Goal: Transaction & Acquisition: Download file/media

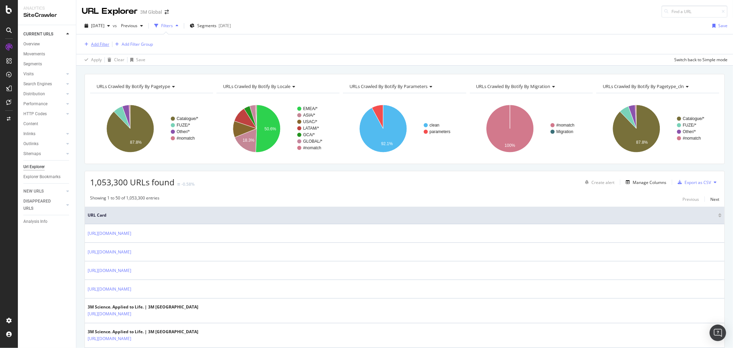
click at [104, 43] on div "Add Filter" at bounding box center [100, 44] width 18 height 6
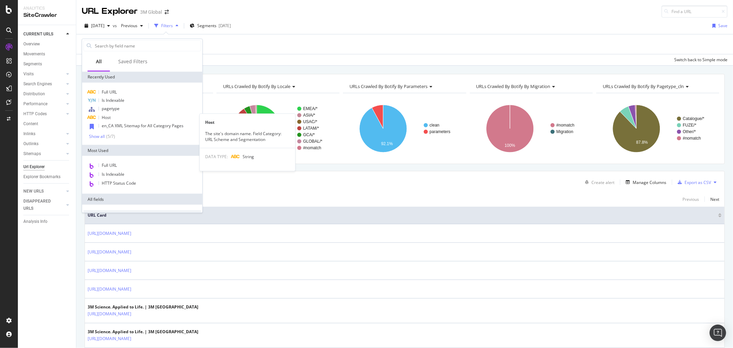
click at [119, 115] on div "Host" at bounding box center [142, 117] width 118 height 8
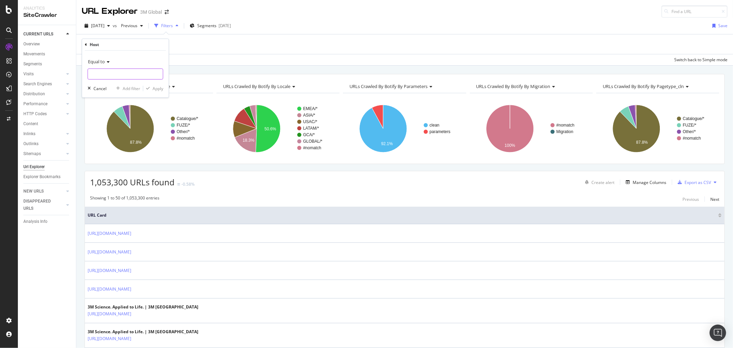
click at [121, 70] on input "text" at bounding box center [125, 73] width 75 height 11
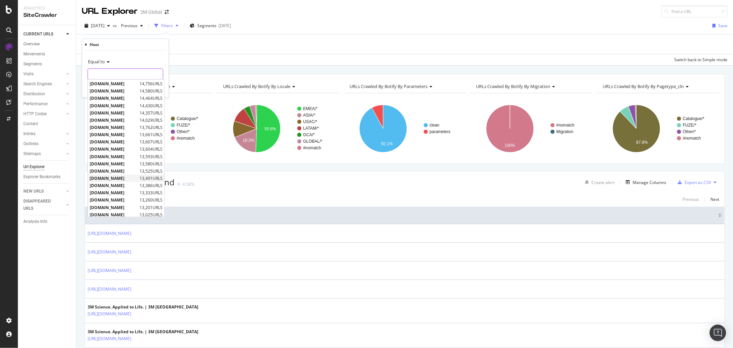
scroll to position [114, 0]
click at [125, 207] on span "[DOMAIN_NAME]" at bounding box center [114, 208] width 48 height 6
type input "[DOMAIN_NAME]"
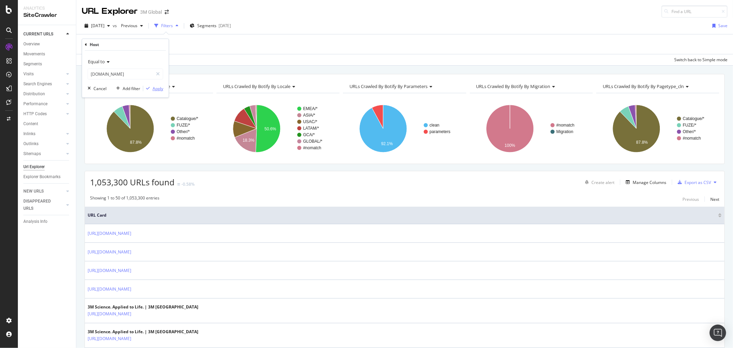
click at [161, 90] on div "Apply" at bounding box center [158, 89] width 11 height 6
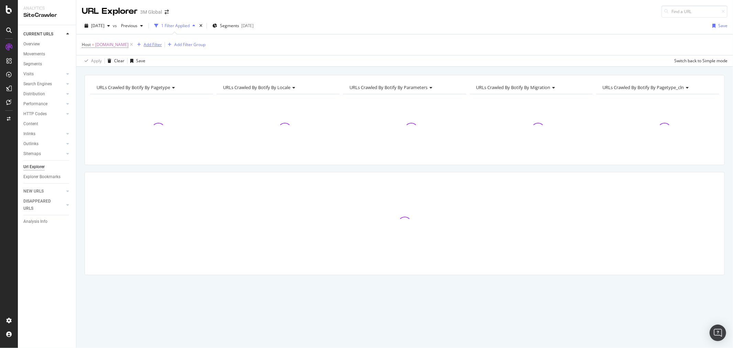
click at [153, 45] on div "Add Filter" at bounding box center [153, 45] width 18 height 6
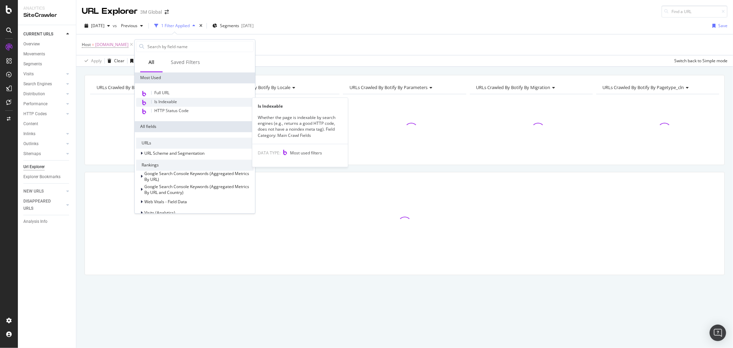
click at [174, 101] on span "Is Indexable" at bounding box center [165, 102] width 23 height 6
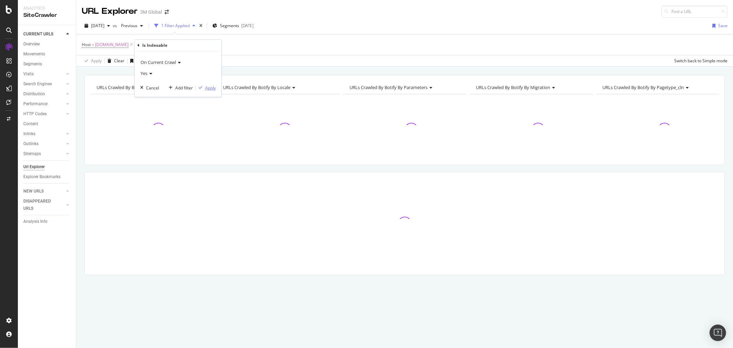
click at [212, 86] on div "Apply" at bounding box center [210, 88] width 11 height 6
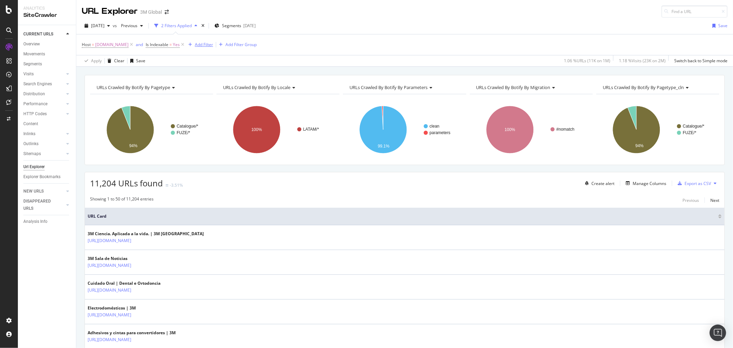
click at [202, 44] on div "Add Filter" at bounding box center [204, 45] width 18 height 6
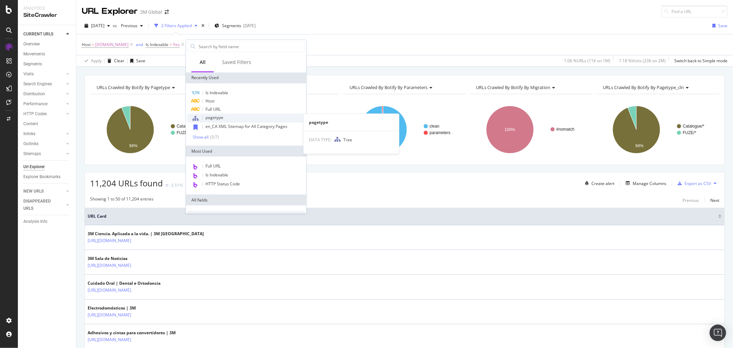
click at [224, 118] on div "pagetype" at bounding box center [246, 117] width 118 height 9
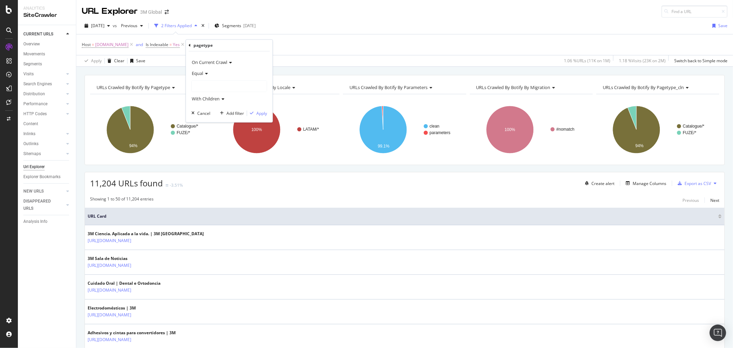
click at [216, 82] on div at bounding box center [229, 86] width 75 height 11
click at [197, 107] on icon at bounding box center [196, 106] width 2 height 4
click at [260, 112] on span "Select" at bounding box center [259, 114] width 12 height 6
click at [260, 112] on div "Apply" at bounding box center [261, 113] width 11 height 6
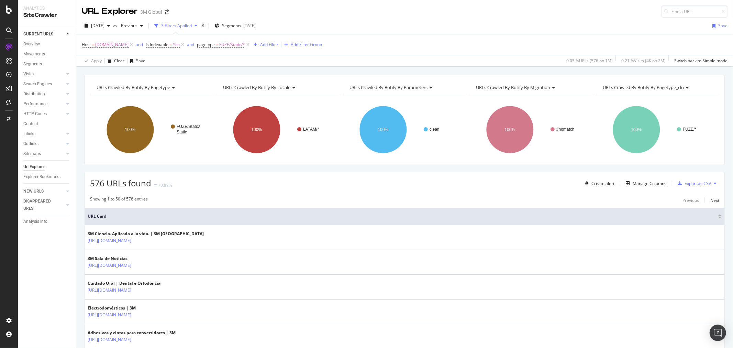
click at [714, 184] on icon at bounding box center [715, 183] width 3 height 4
click at [689, 182] on span "Export XML Sitemaps" at bounding box center [679, 184] width 41 height 6
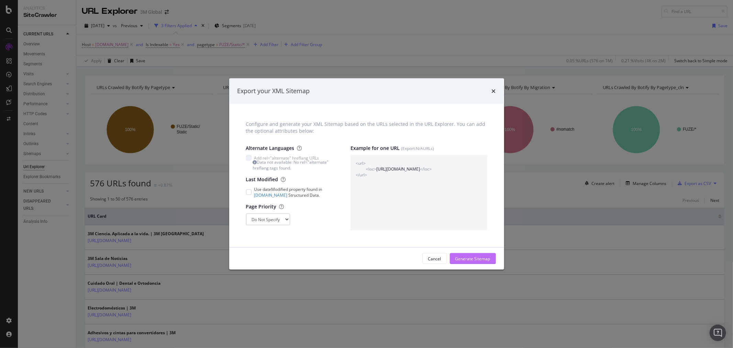
click at [473, 262] on div "Generate Sitemap" at bounding box center [472, 258] width 35 height 10
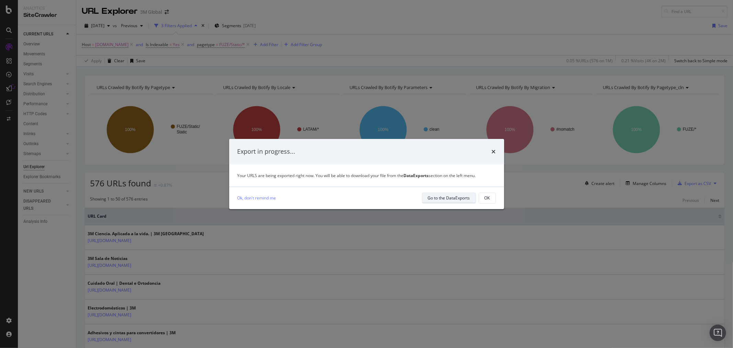
click at [455, 199] on div "Go to the DataExports" at bounding box center [449, 198] width 42 height 6
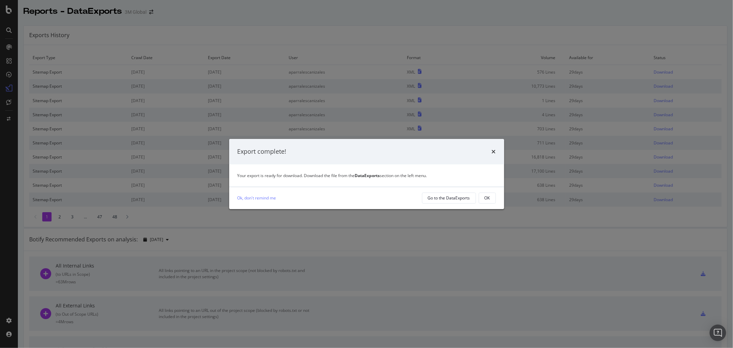
click at [453, 39] on div "Export complete! Your export is ready for download. Download the file from the …" at bounding box center [366, 174] width 733 height 348
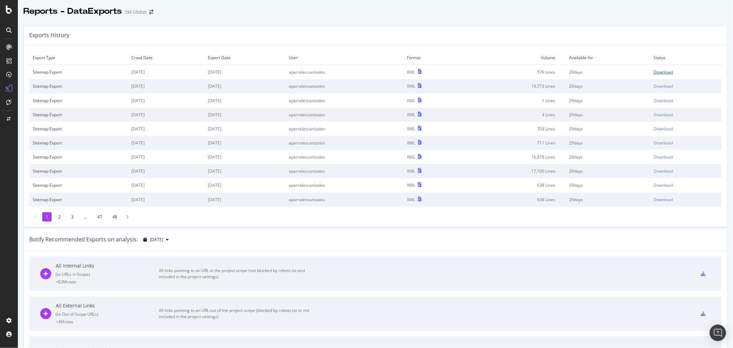
click at [661, 70] on div "Download" at bounding box center [663, 72] width 19 height 6
click at [419, 40] on div "Exports History" at bounding box center [375, 35] width 703 height 19
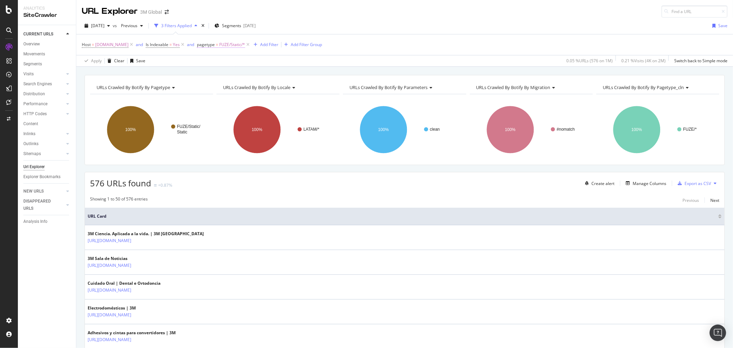
click at [233, 45] on span "FUZE/Static/*" at bounding box center [232, 45] width 26 height 10
click at [228, 85] on icon at bounding box center [229, 85] width 5 height 4
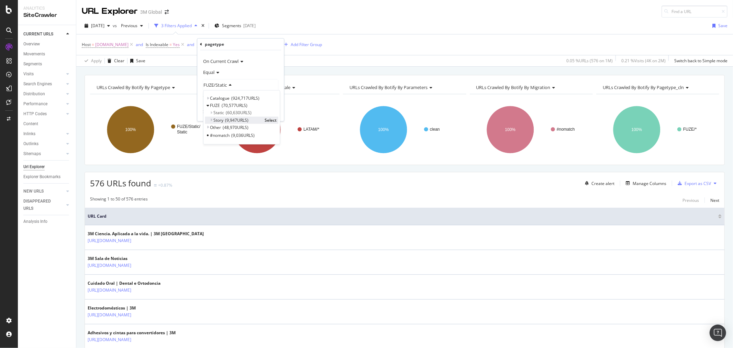
click at [271, 119] on span "Select" at bounding box center [271, 120] width 12 height 6
click at [276, 112] on div "Apply" at bounding box center [273, 112] width 11 height 6
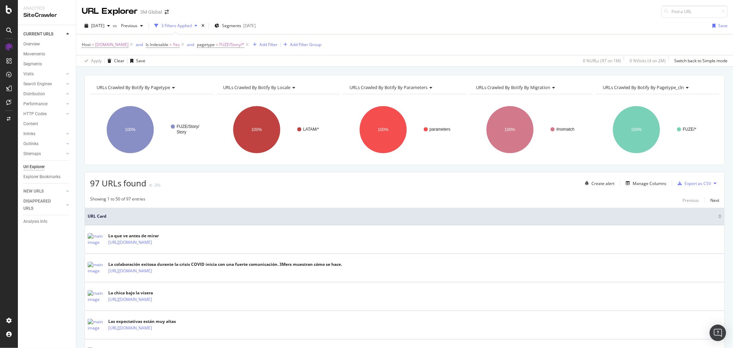
click at [711, 184] on button at bounding box center [715, 183] width 8 height 11
click at [686, 185] on span "Export XML Sitemaps" at bounding box center [679, 184] width 41 height 6
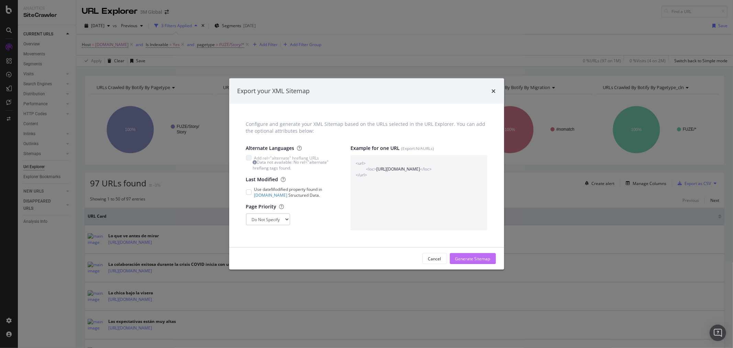
click at [470, 257] on div "Generate Sitemap" at bounding box center [472, 259] width 35 height 6
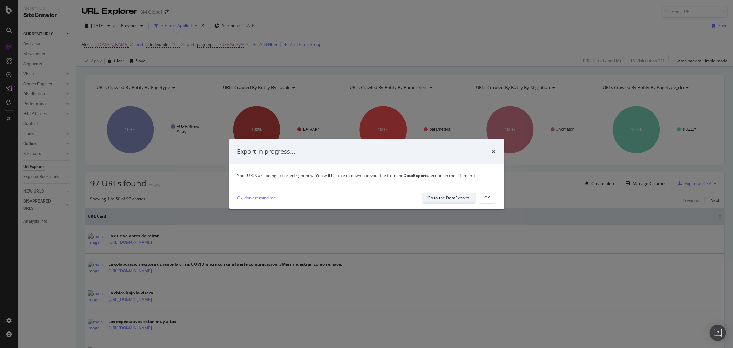
click at [454, 198] on div "Go to the DataExports" at bounding box center [449, 198] width 42 height 6
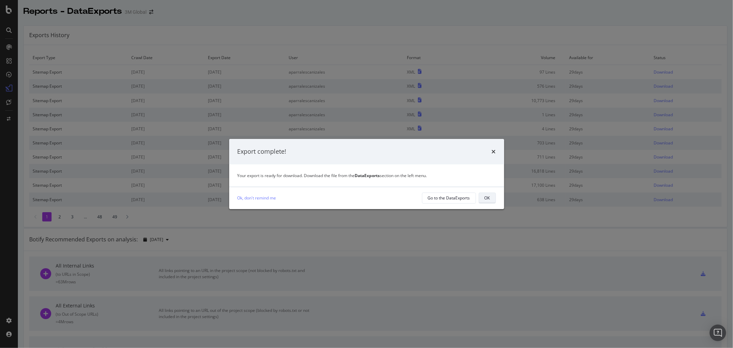
click at [491, 199] on button "OK" at bounding box center [487, 197] width 17 height 11
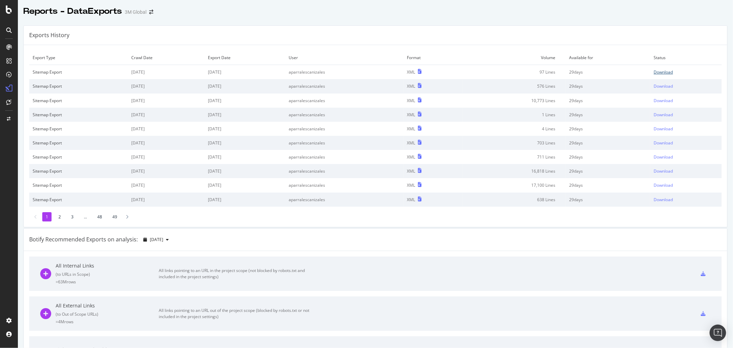
click at [658, 70] on div "Download" at bounding box center [663, 72] width 19 height 6
drag, startPoint x: 404, startPoint y: 43, endPoint x: 286, endPoint y: 18, distance: 121.4
click at [404, 43] on div "Exports History" at bounding box center [375, 35] width 703 height 19
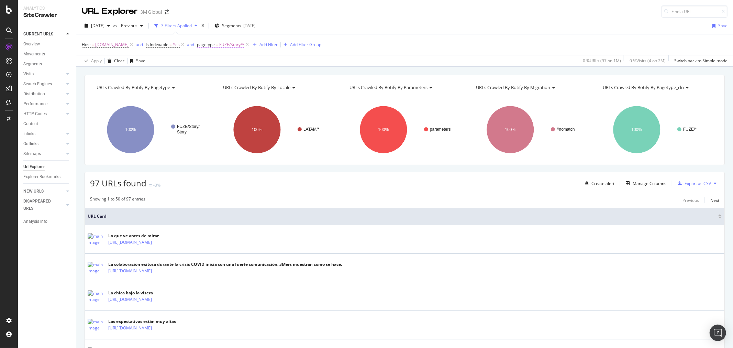
click at [230, 47] on span "FUZE/Story/*" at bounding box center [231, 45] width 25 height 10
click at [226, 85] on span "FUZE/Story" at bounding box center [214, 85] width 23 height 6
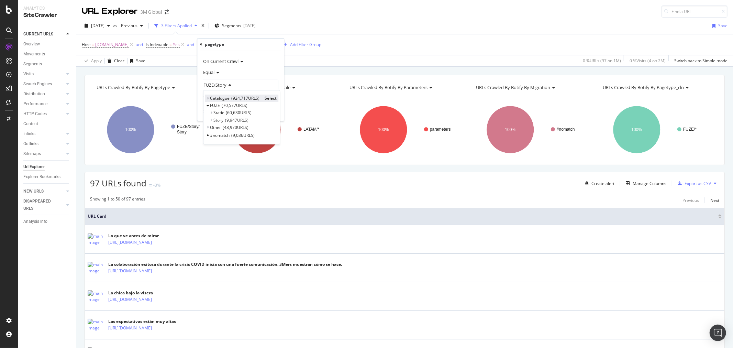
click at [211, 99] on span "Catalogue" at bounding box center [220, 98] width 20 height 6
click at [296, 108] on span "Select" at bounding box center [297, 105] width 12 height 6
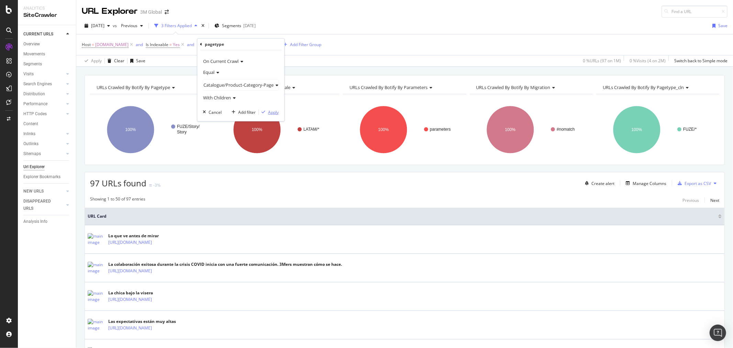
click at [273, 110] on div "Apply" at bounding box center [273, 112] width 11 height 6
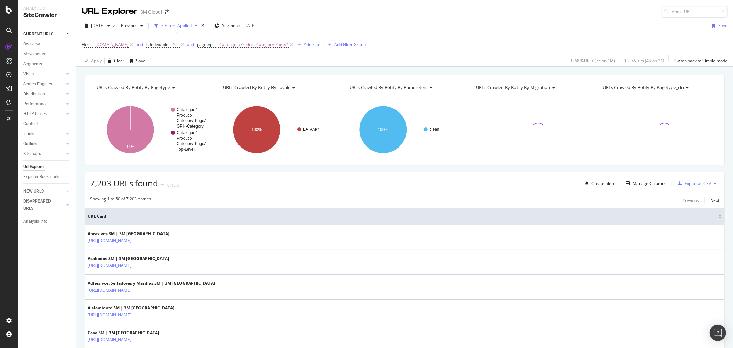
click at [714, 182] on icon at bounding box center [715, 183] width 3 height 4
click at [694, 183] on span "Export XML Sitemaps" at bounding box center [679, 184] width 41 height 6
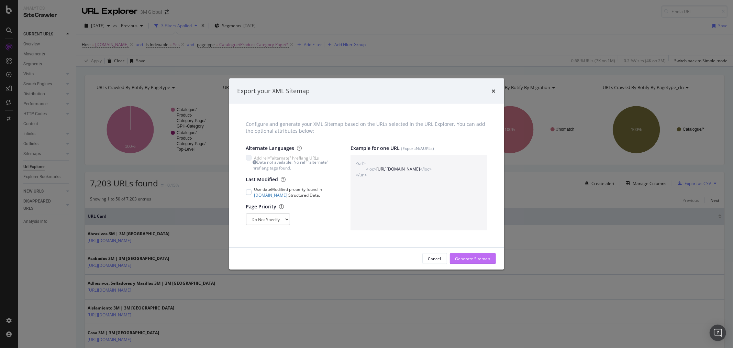
click at [476, 260] on div "Generate Sitemap" at bounding box center [472, 259] width 35 height 6
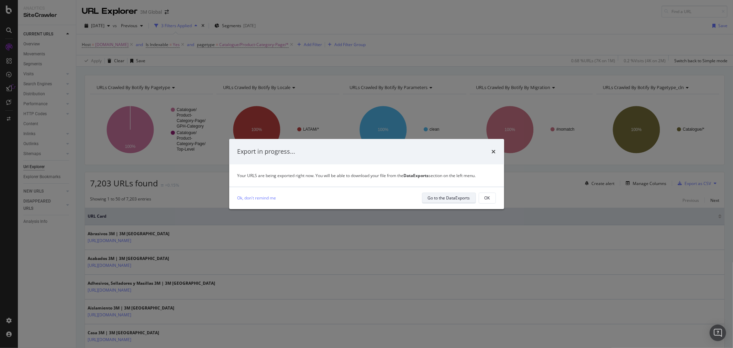
click at [465, 198] on div "Go to the DataExports" at bounding box center [449, 198] width 42 height 6
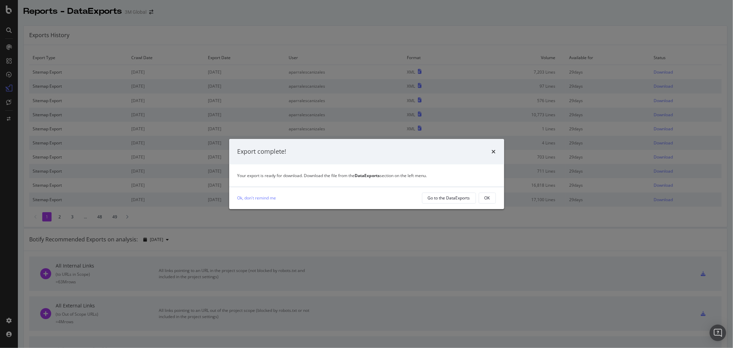
click at [489, 198] on div "OK" at bounding box center [486, 198] width 5 height 6
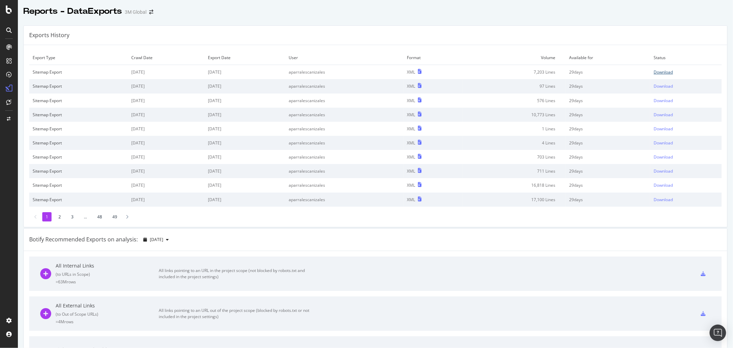
click at [662, 71] on div "Download" at bounding box center [663, 72] width 19 height 6
click at [444, 18] on div at bounding box center [375, 18] width 715 height 3
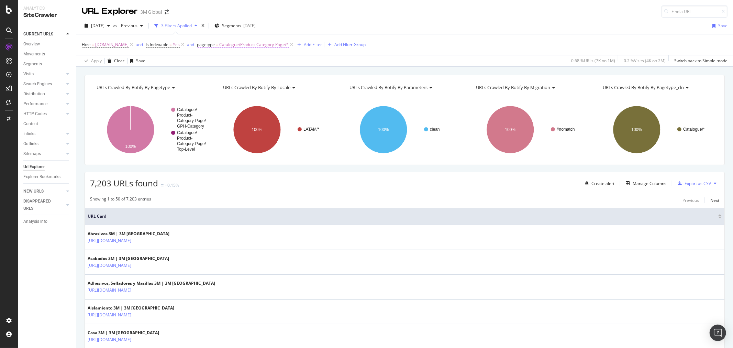
click at [255, 45] on span "Catalogue/Product-Category-Page/*" at bounding box center [253, 45] width 69 height 10
click at [260, 82] on span "Catalogue/Product-Category-Page" at bounding box center [238, 85] width 70 height 6
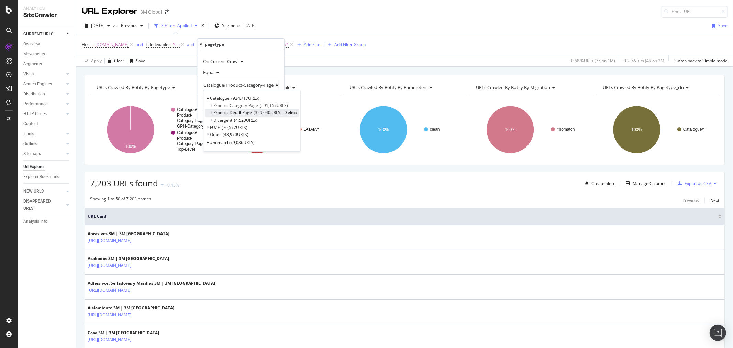
click at [289, 113] on span "Select" at bounding box center [291, 113] width 12 height 6
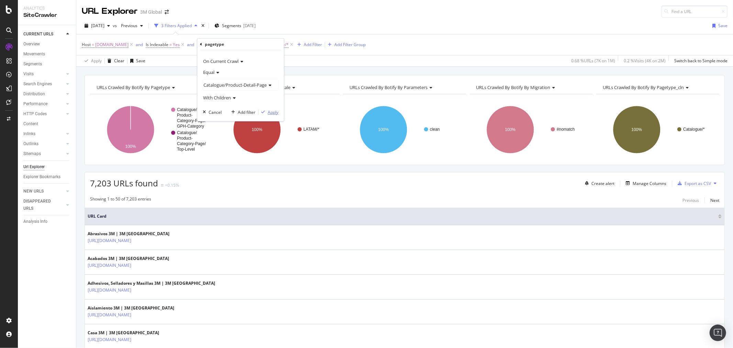
click at [273, 114] on div "Apply" at bounding box center [273, 112] width 11 height 6
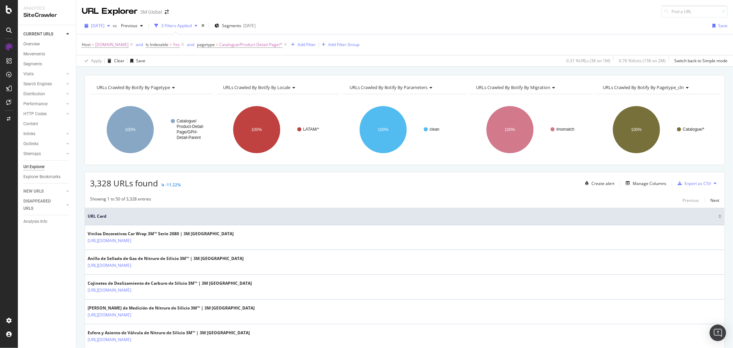
click at [110, 27] on icon "button" at bounding box center [108, 26] width 3 height 4
click at [120, 48] on div "[DATE]" at bounding box center [110, 50] width 37 height 6
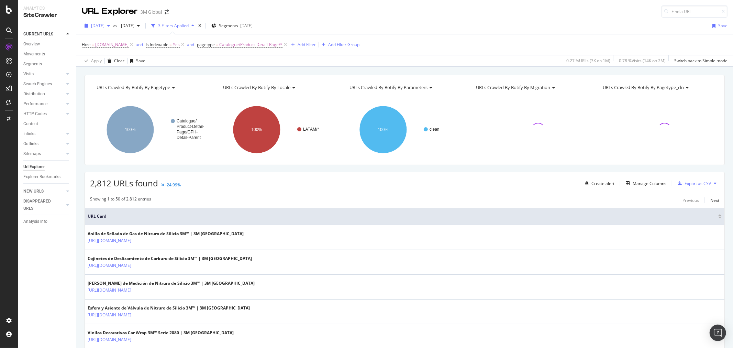
click at [104, 25] on span "[DATE]" at bounding box center [97, 26] width 13 height 6
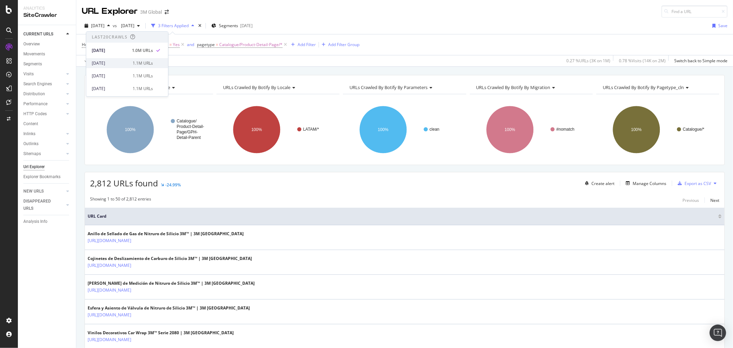
click at [117, 64] on div "[DATE]" at bounding box center [110, 63] width 37 height 6
click at [714, 183] on icon at bounding box center [715, 183] width 3 height 4
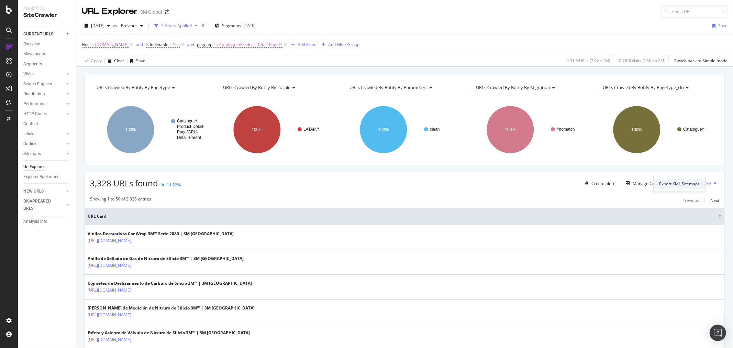
click at [693, 182] on span "Export XML Sitemaps" at bounding box center [679, 184] width 41 height 6
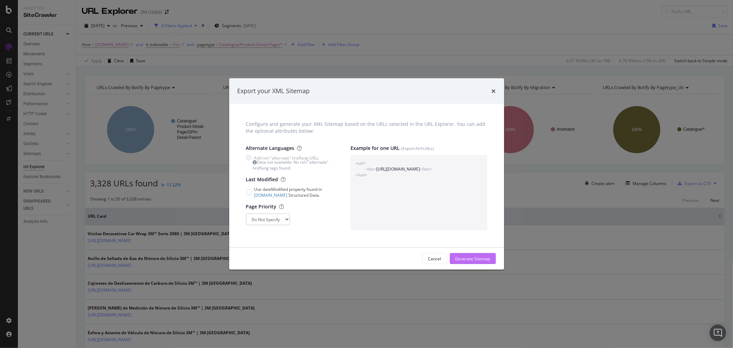
click at [466, 260] on div "Generate Sitemap" at bounding box center [472, 259] width 35 height 6
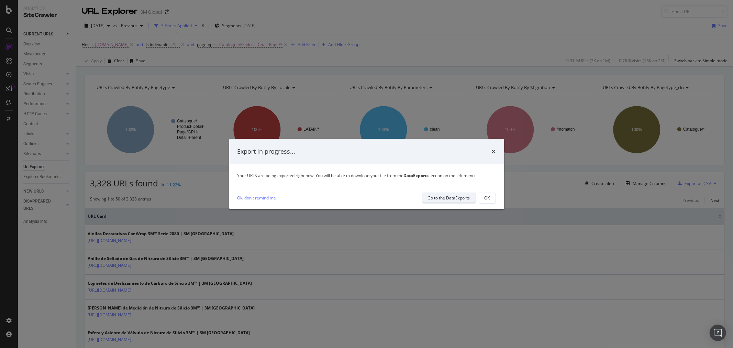
click at [453, 198] on div "Go to the DataExports" at bounding box center [449, 198] width 42 height 6
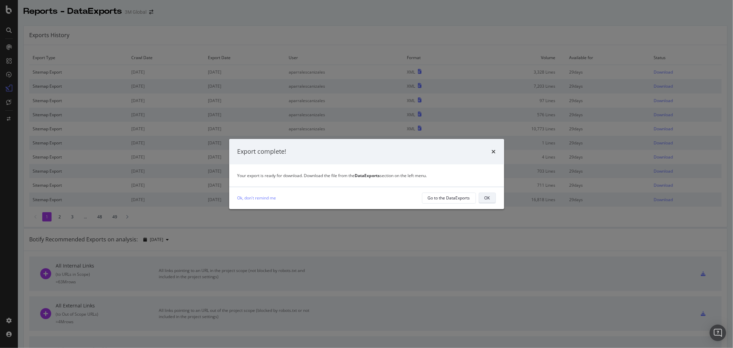
click at [492, 198] on button "OK" at bounding box center [487, 197] width 17 height 11
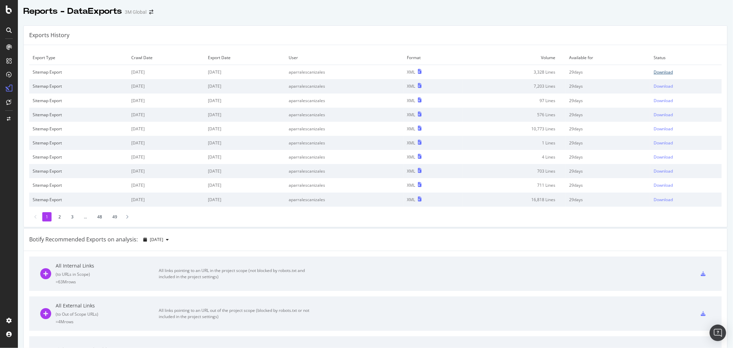
click at [660, 71] on div "Download" at bounding box center [663, 72] width 19 height 6
